Goal: Transaction & Acquisition: Purchase product/service

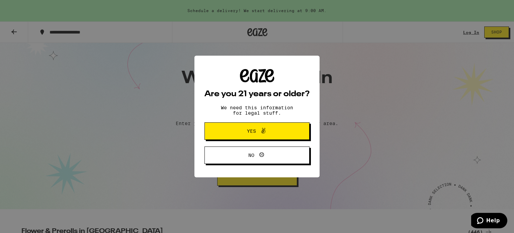
click at [261, 132] on icon at bounding box center [263, 131] width 8 height 8
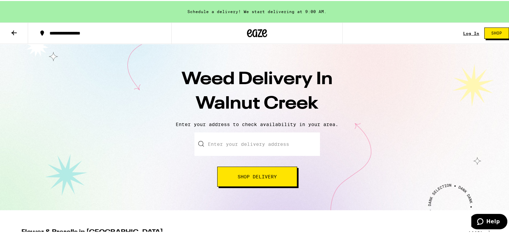
click at [257, 173] on span "Shop Delivery" at bounding box center [257, 175] width 39 height 5
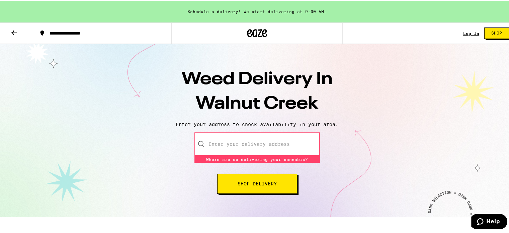
click at [245, 142] on input "Enter your delivery address" at bounding box center [258, 142] width 126 height 23
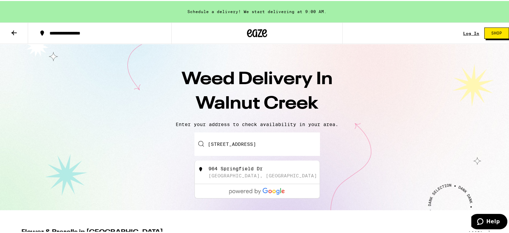
click at [265, 166] on div "[STREET_ADDRESS]" at bounding box center [269, 171] width 120 height 13
type input "[STREET_ADDRESS]"
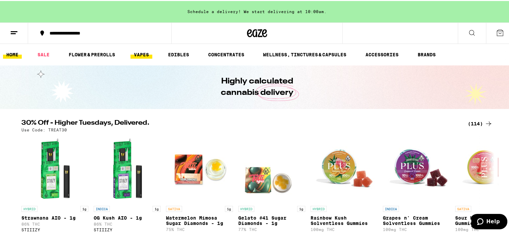
click at [139, 56] on link "VAPES" at bounding box center [142, 54] width 22 height 8
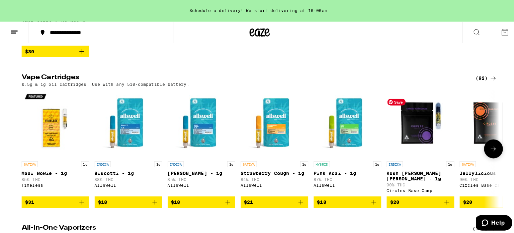
scroll to position [201, 0]
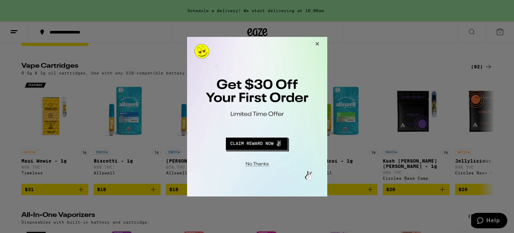
click at [268, 142] on button "Redirect to URL" at bounding box center [256, 142] width 117 height 16
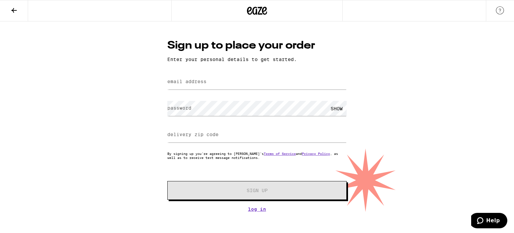
click at [167, 72] on div at bounding box center [167, 72] width 0 height 0
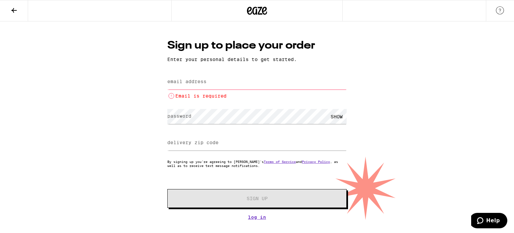
click at [10, 11] on icon at bounding box center [14, 10] width 8 height 8
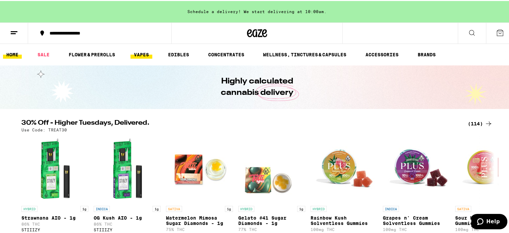
click at [145, 54] on link "VAPES" at bounding box center [142, 54] width 22 height 8
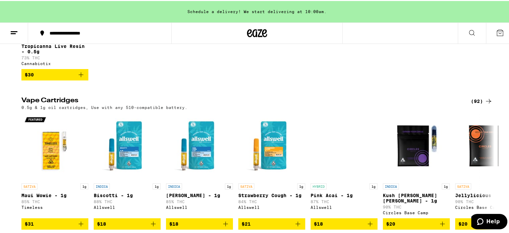
scroll to position [201, 0]
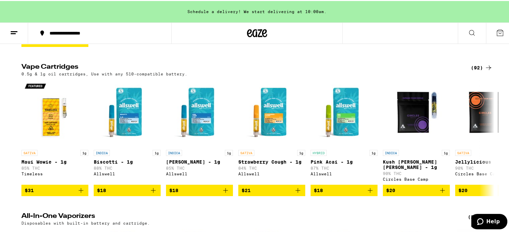
click at [474, 70] on div "(92)" at bounding box center [482, 67] width 22 height 8
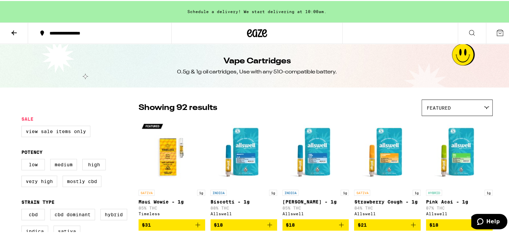
click at [466, 105] on div "Featured" at bounding box center [457, 107] width 70 height 16
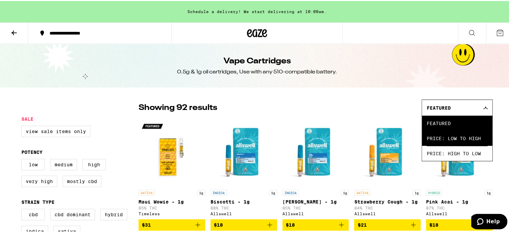
click at [447, 137] on span "Price: Low to High" at bounding box center [457, 137] width 61 height 15
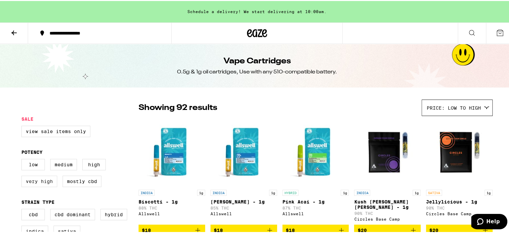
click at [39, 183] on label "Very High" at bounding box center [39, 179] width 36 height 11
click at [23, 159] on input "Very High" at bounding box center [23, 159] width 0 height 0
checkbox input "true"
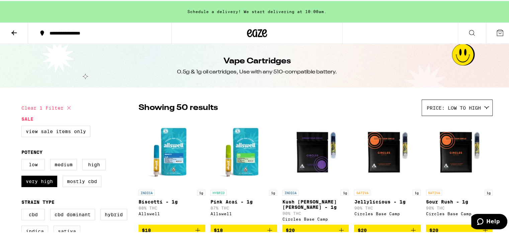
click at [478, 107] on span "Price: Low to High" at bounding box center [454, 106] width 54 height 5
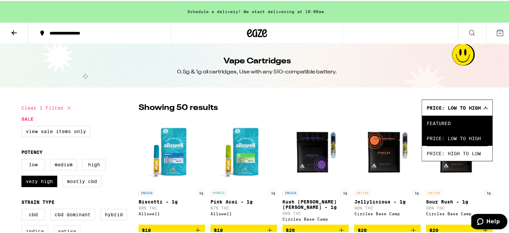
click at [462, 121] on span "Featured" at bounding box center [457, 121] width 61 height 15
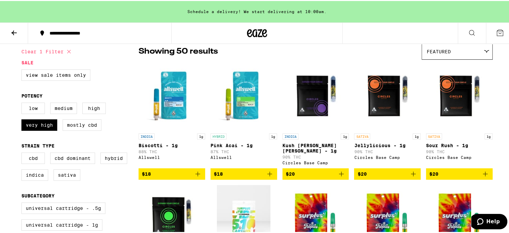
scroll to position [67, 0]
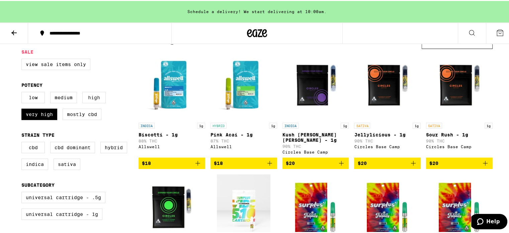
click at [96, 96] on label "High" at bounding box center [93, 96] width 23 height 11
click at [23, 92] on input "High" at bounding box center [23, 92] width 0 height 0
checkbox input "true"
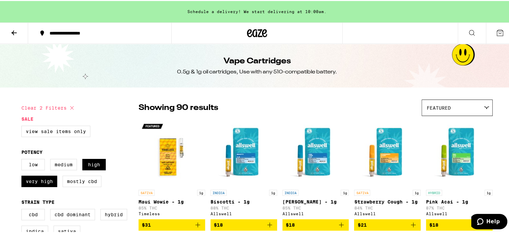
click at [478, 105] on div "Featured" at bounding box center [457, 107] width 70 height 16
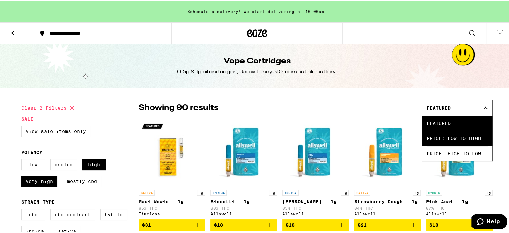
click at [456, 132] on span "Price: Low to High" at bounding box center [457, 137] width 61 height 15
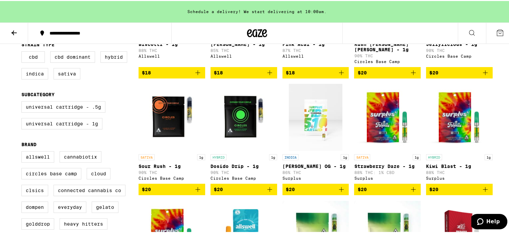
scroll to position [167, 0]
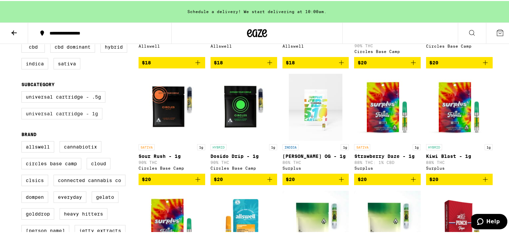
click at [84, 116] on label "Universal Cartridge - 1g" at bounding box center [61, 112] width 81 height 11
click at [23, 91] on input "Universal Cartridge - 1g" at bounding box center [23, 91] width 0 height 0
checkbox input "true"
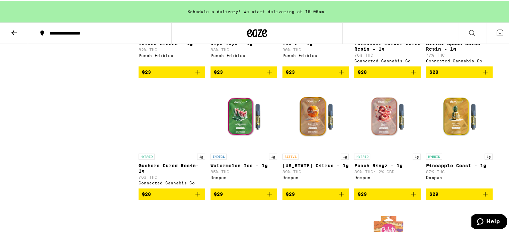
scroll to position [536, 0]
